Goal: Obtain resource: Download file/media

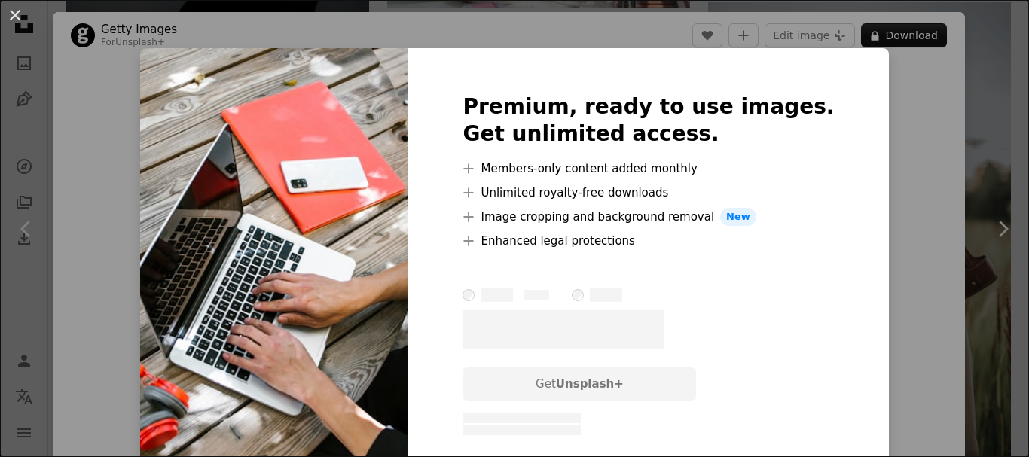
scroll to position [7607, 0]
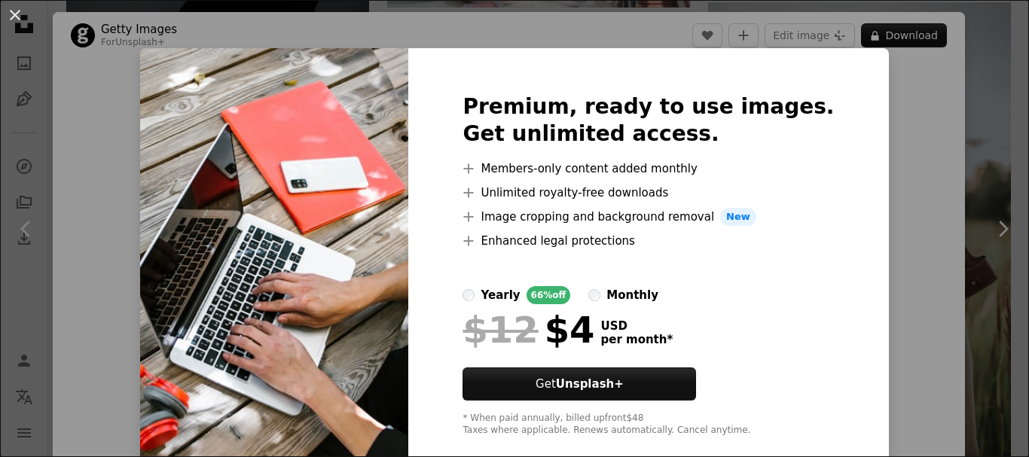
click at [291, 195] on img at bounding box center [274, 265] width 268 height 434
click at [17, 17] on button "An X shape" at bounding box center [15, 15] width 18 height 18
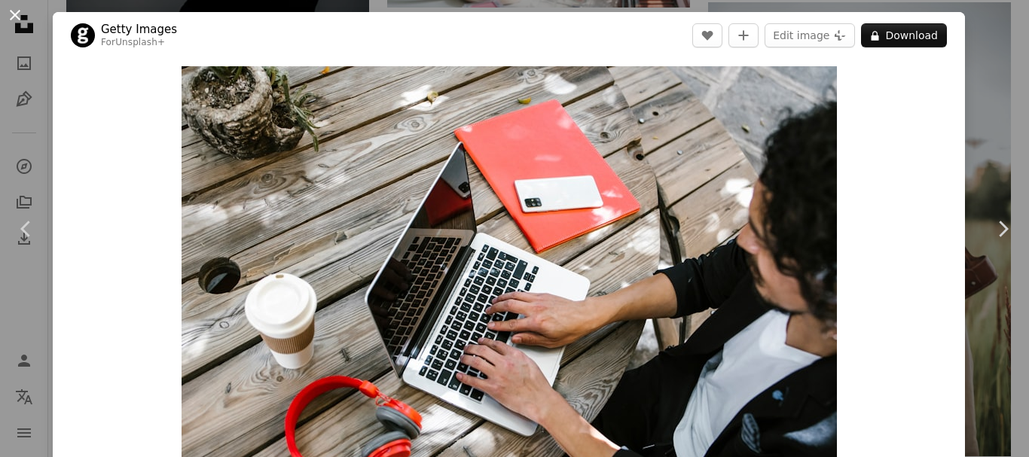
click at [24, 14] on button "An X shape" at bounding box center [15, 15] width 18 height 18
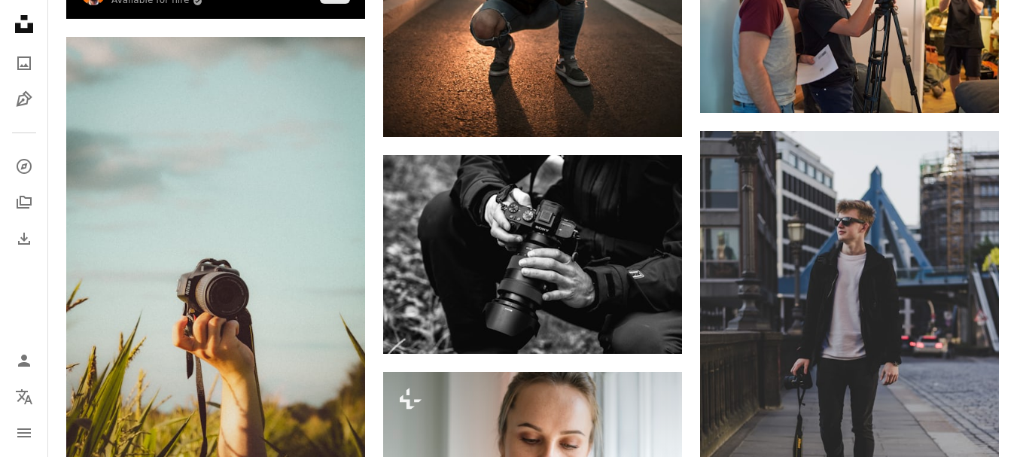
scroll to position [6703, 0]
